Goal: Complete application form: Complete application form

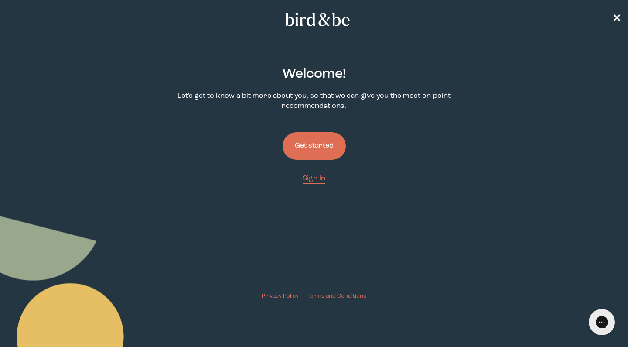
click at [318, 145] on button "Get started" at bounding box center [314, 145] width 63 height 27
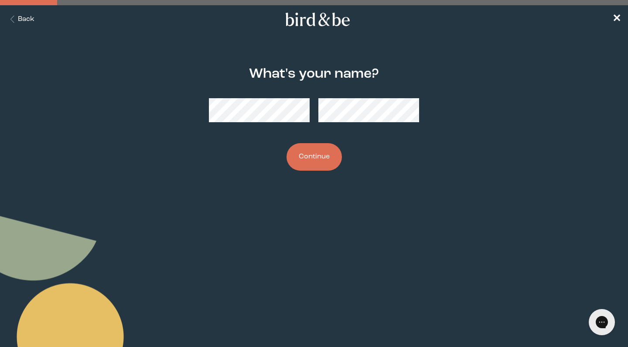
click at [321, 160] on button "Continue" at bounding box center [314, 156] width 55 height 27
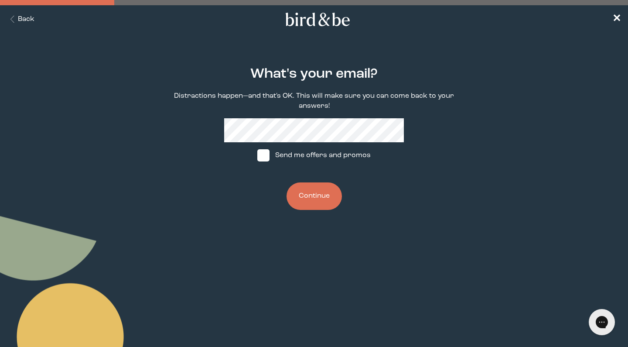
click at [319, 196] on button "Continue" at bounding box center [314, 195] width 55 height 27
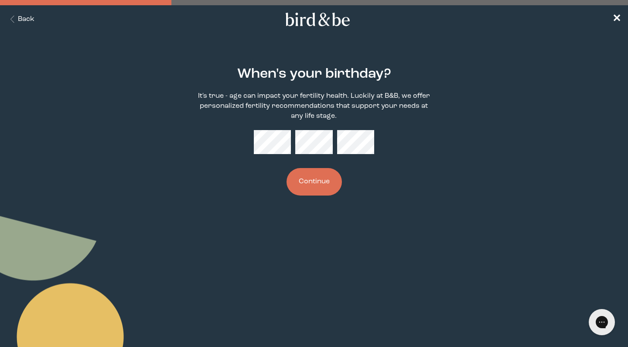
click at [310, 188] on button "Continue" at bounding box center [314, 181] width 55 height 27
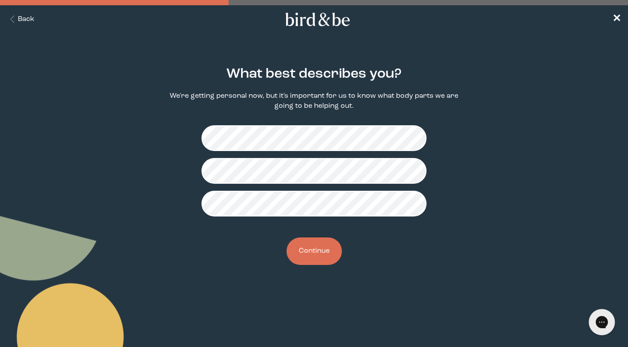
click at [311, 254] on button "Continue" at bounding box center [314, 250] width 55 height 27
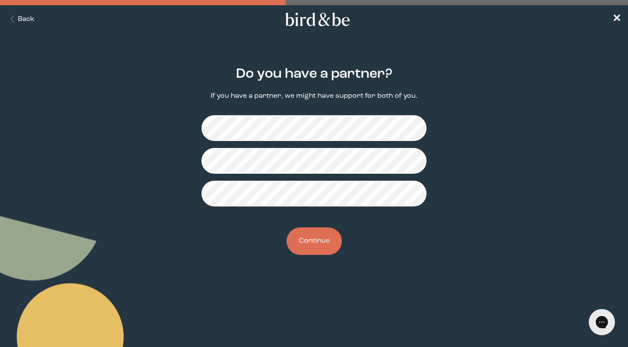
click at [323, 234] on button "Continue" at bounding box center [314, 240] width 55 height 27
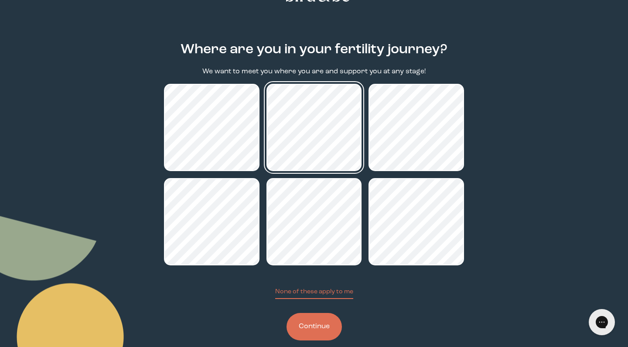
scroll to position [32, 0]
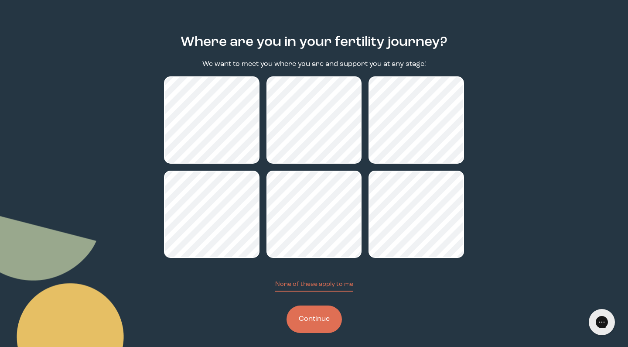
click at [316, 318] on button "Continue" at bounding box center [314, 318] width 55 height 27
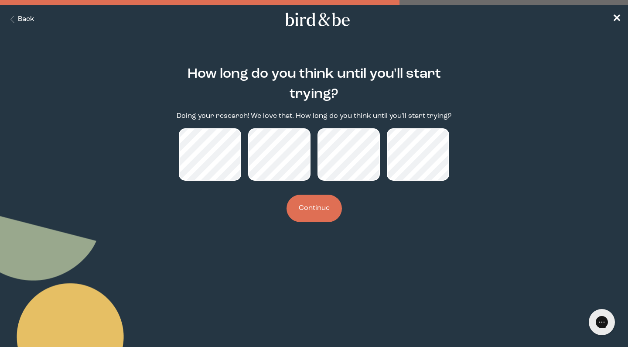
click at [314, 208] on button "Continue" at bounding box center [314, 208] width 55 height 27
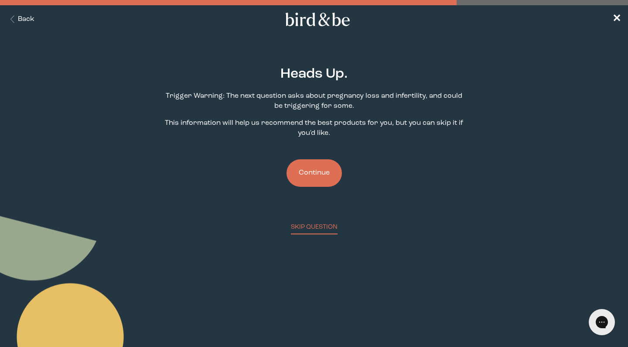
click at [319, 173] on button "Continue" at bounding box center [314, 172] width 55 height 27
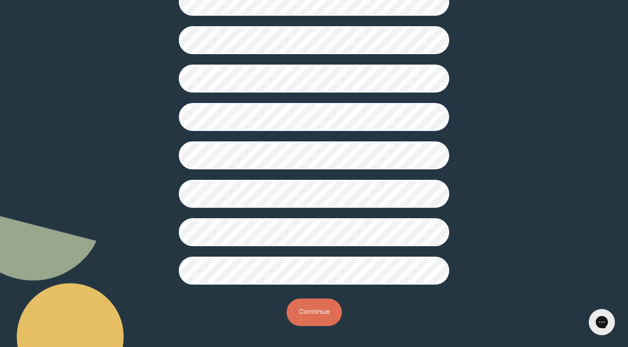
scroll to position [199, 0]
click at [303, 313] on button "Continue" at bounding box center [314, 311] width 55 height 27
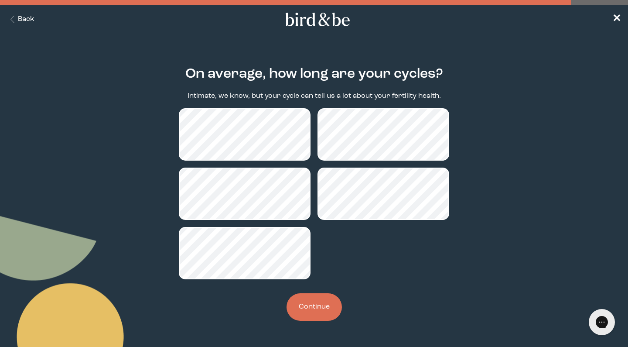
click at [320, 307] on button "Continue" at bounding box center [314, 306] width 55 height 27
